Goal: Task Accomplishment & Management: Use online tool/utility

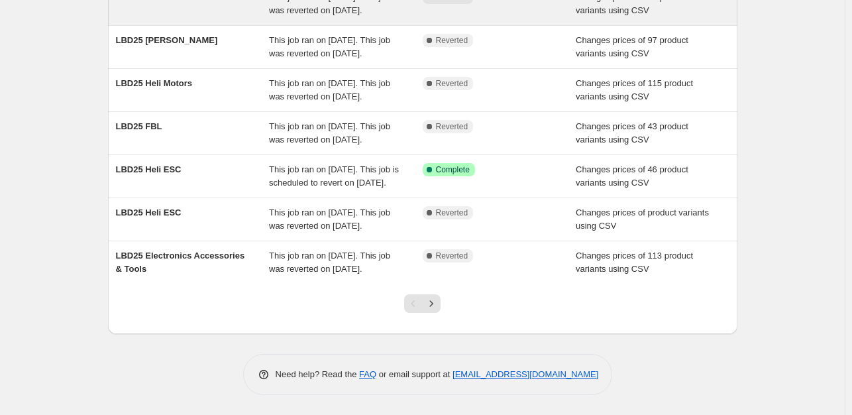
scroll to position [372, 0]
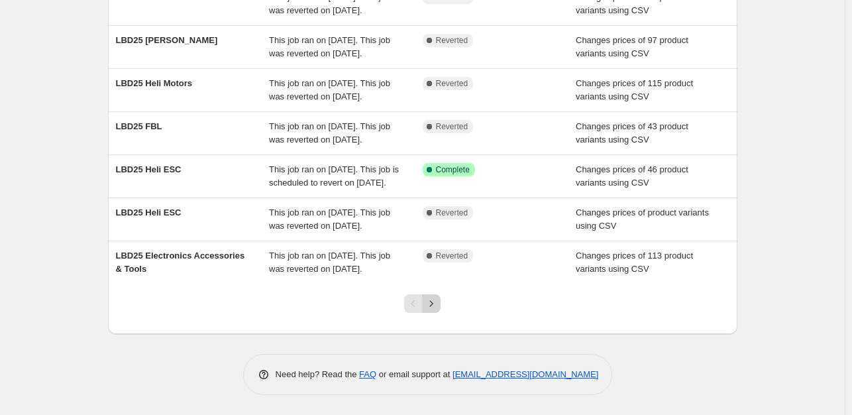
click at [437, 303] on icon "Next" at bounding box center [431, 303] width 13 height 13
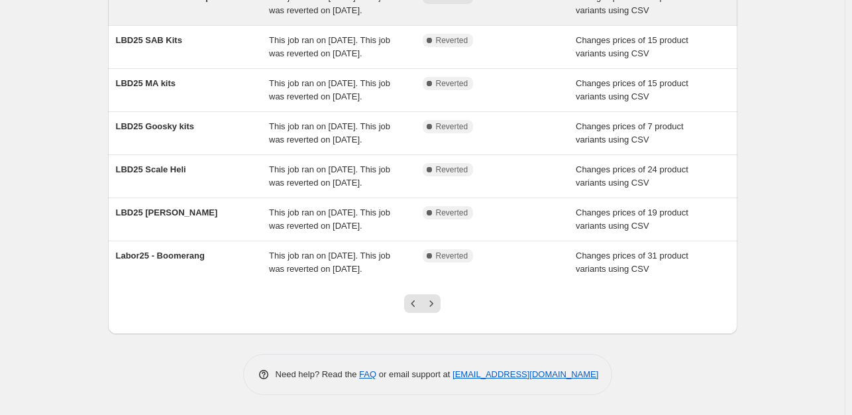
scroll to position [398, 0]
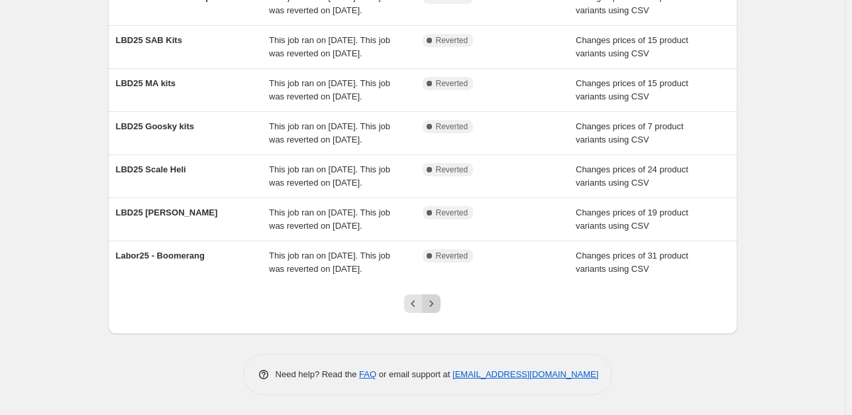
click at [445, 309] on div at bounding box center [423, 309] width 54 height 50
click at [438, 305] on icon "Next" at bounding box center [431, 303] width 13 height 13
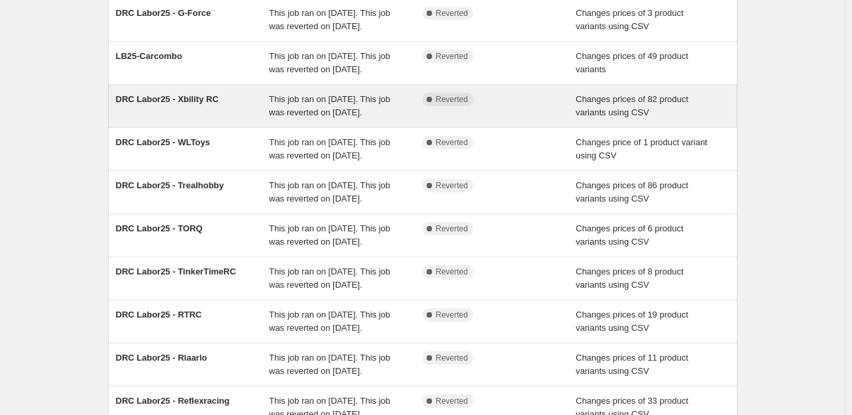
scroll to position [133, 0]
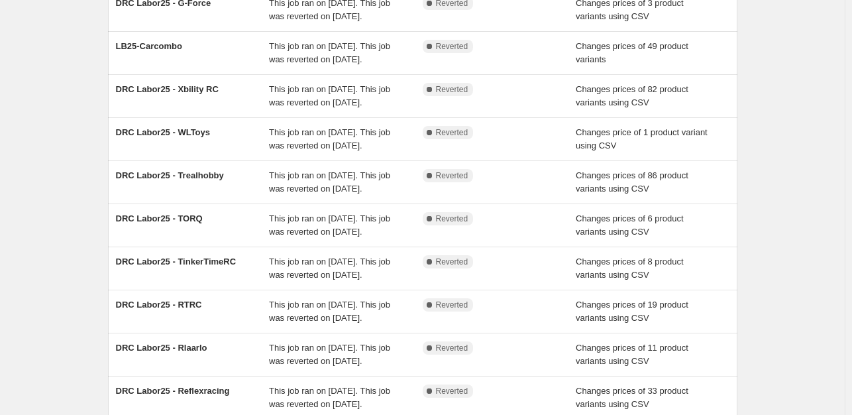
click at [63, 205] on div "NA Bulk Price Editor. This page is ready NA Bulk Price Editor Add new price cha…" at bounding box center [422, 208] width 845 height 682
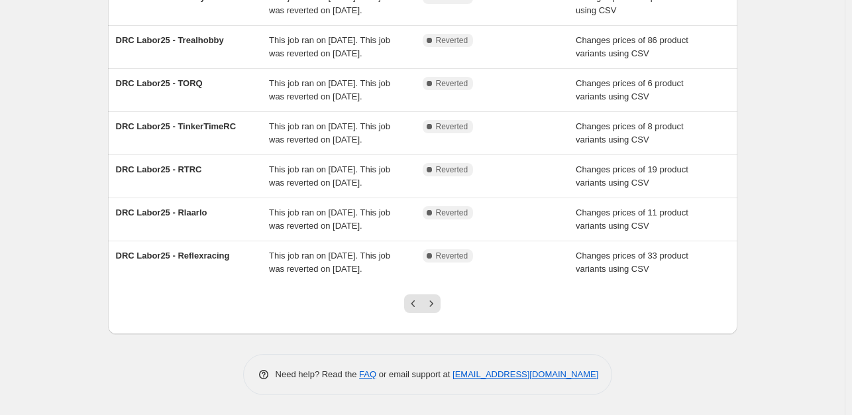
scroll to position [331, 0]
click at [432, 310] on icon "Next" at bounding box center [431, 303] width 13 height 13
click at [430, 305] on icon "Next" at bounding box center [431, 303] width 13 height 13
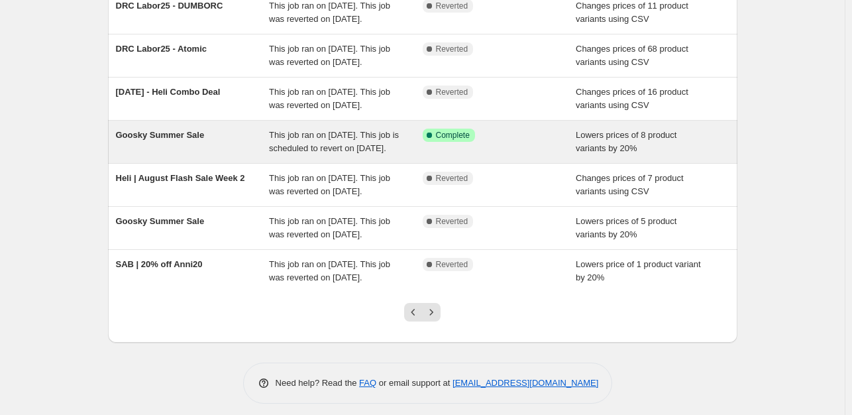
scroll to position [265, 0]
